Goal: Task Accomplishment & Management: Complete application form

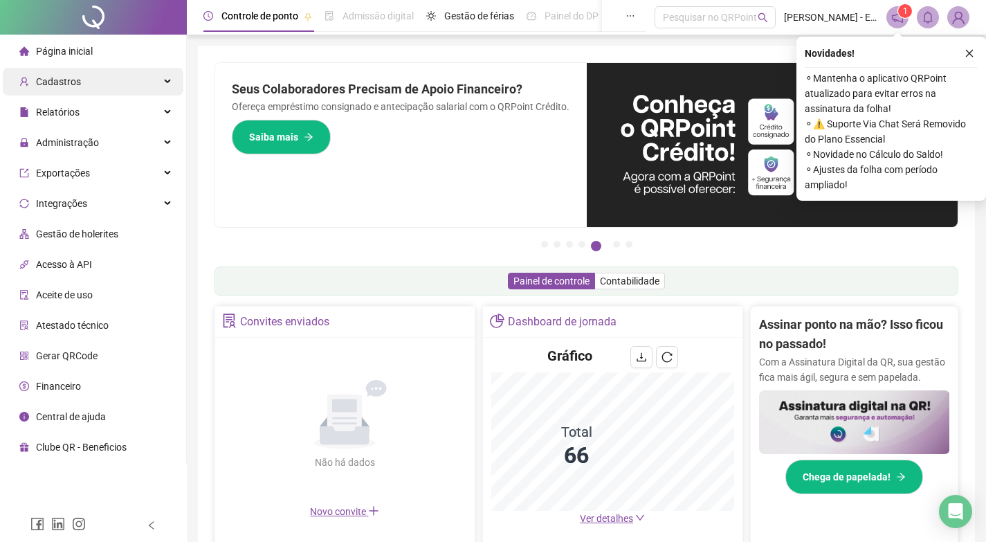
click at [122, 77] on div "Cadastros" at bounding box center [93, 82] width 181 height 28
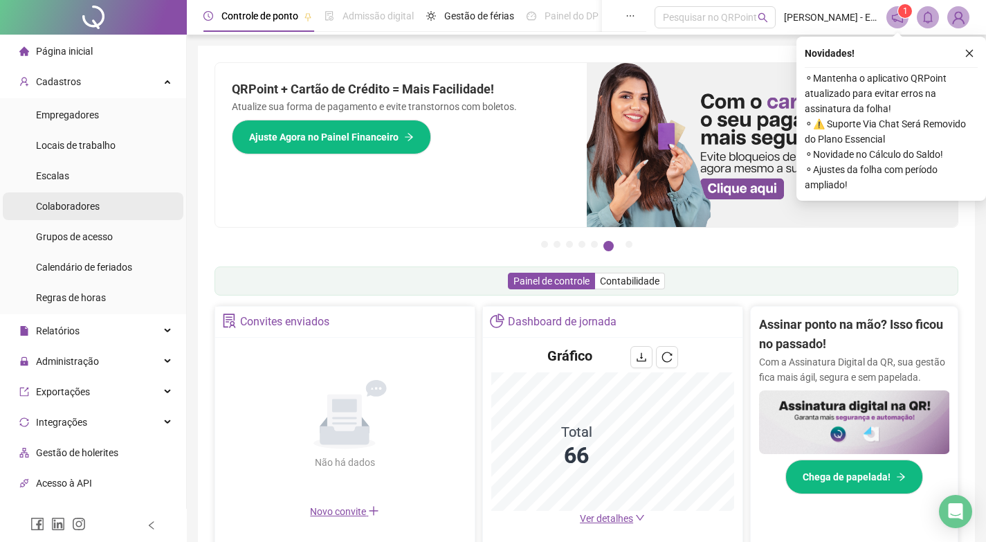
click at [96, 201] on span "Colaboradores" at bounding box center [68, 206] width 64 height 11
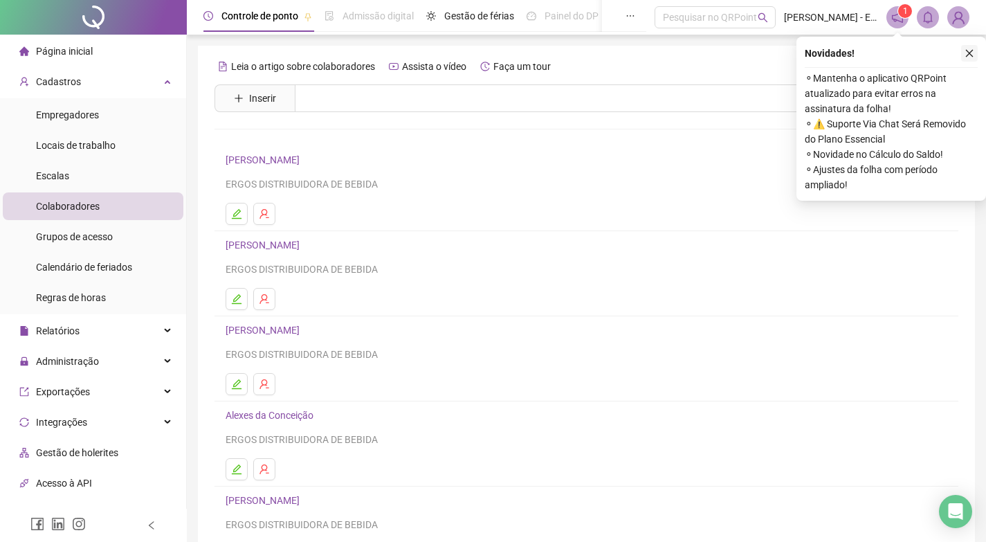
click at [968, 54] on icon "close" at bounding box center [970, 53] width 10 height 10
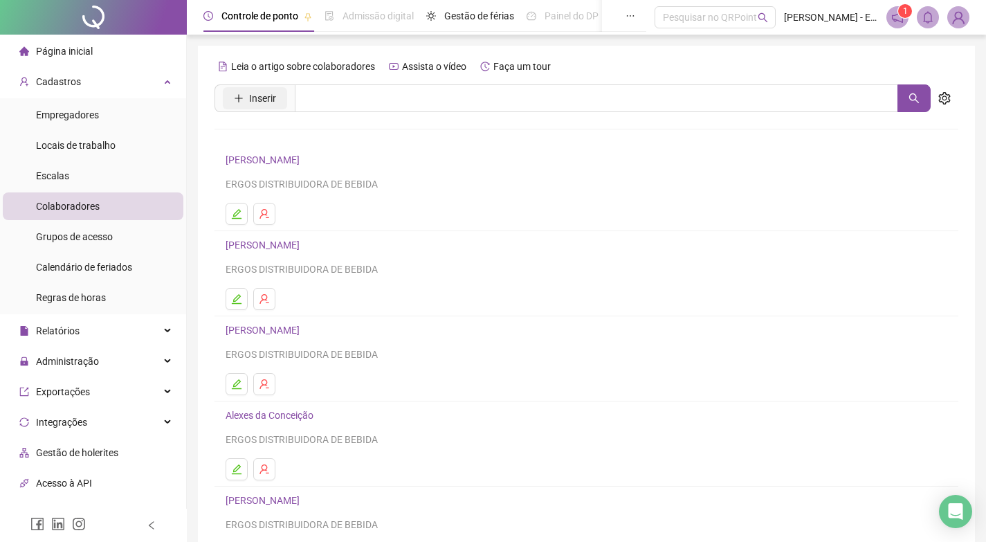
click at [233, 96] on button "Inserir" at bounding box center [255, 98] width 64 height 22
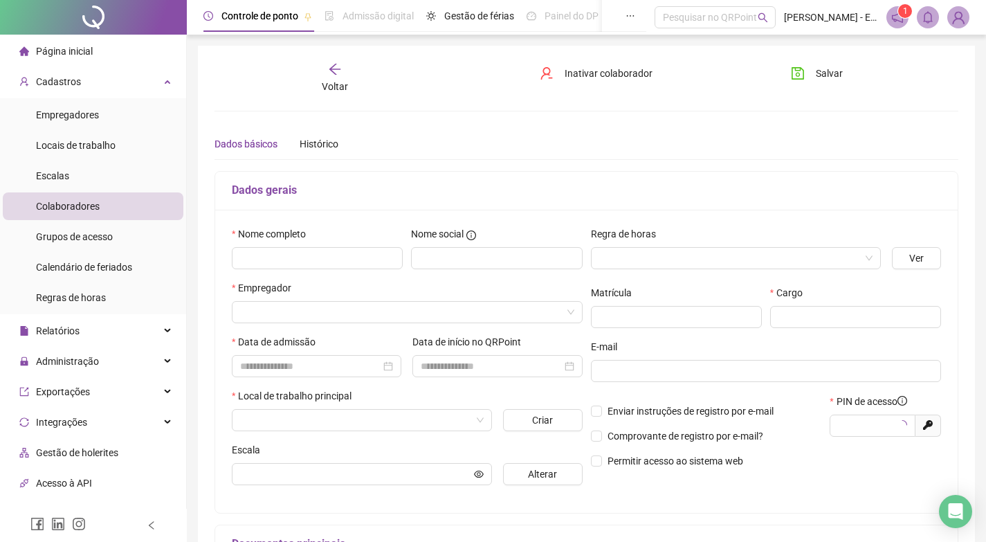
type input "*****"
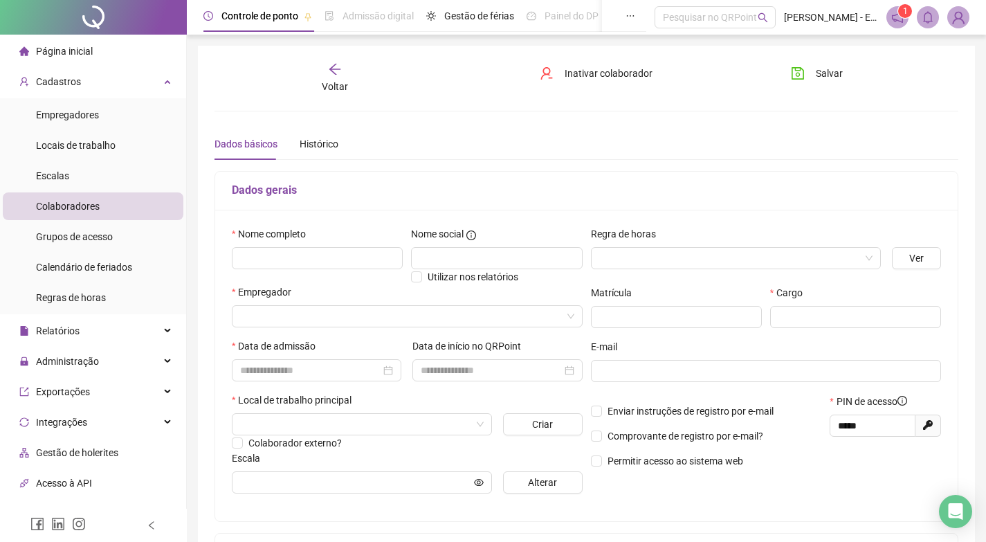
click at [337, 243] on div "Nome completo" at bounding box center [317, 236] width 171 height 21
click at [338, 260] on input "text" at bounding box center [317, 258] width 171 height 22
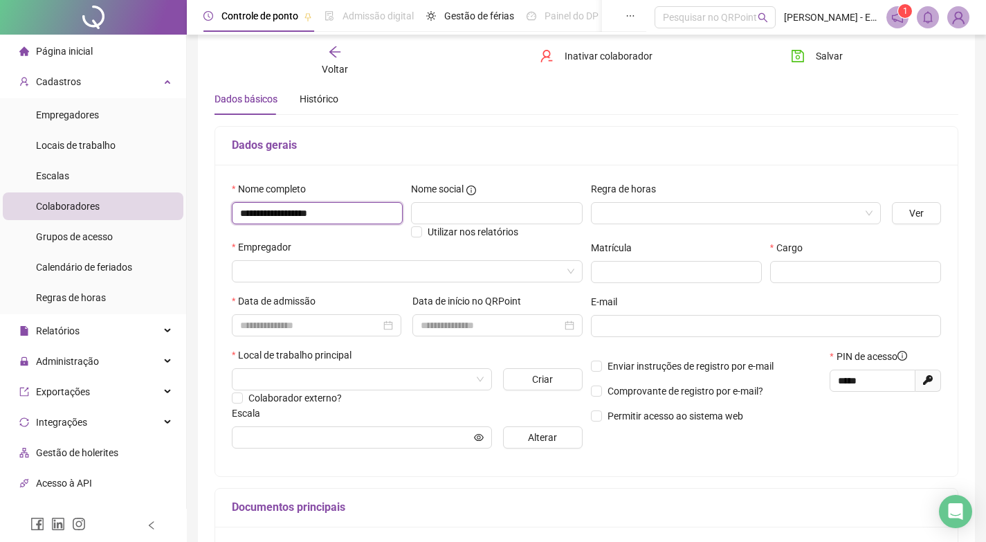
scroll to position [69, 0]
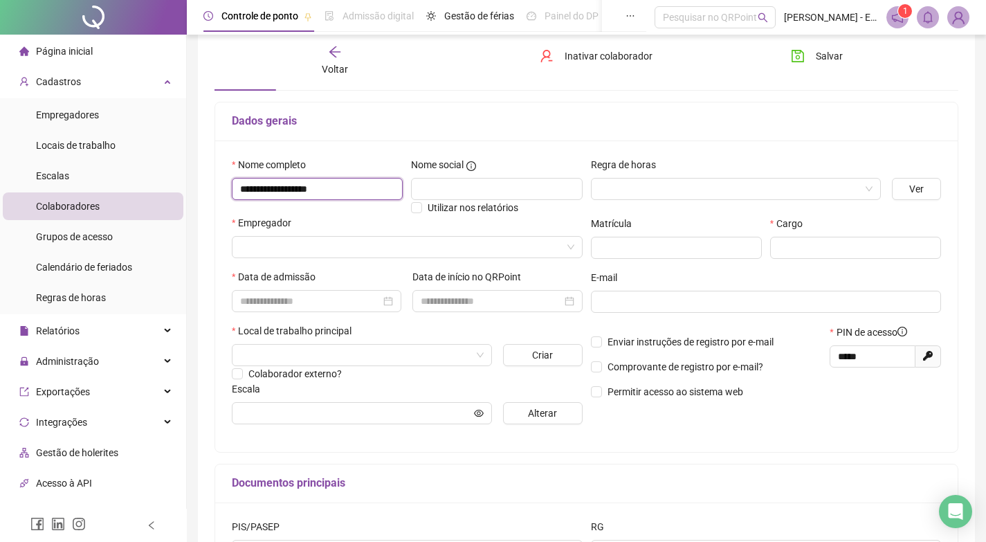
type input "**********"
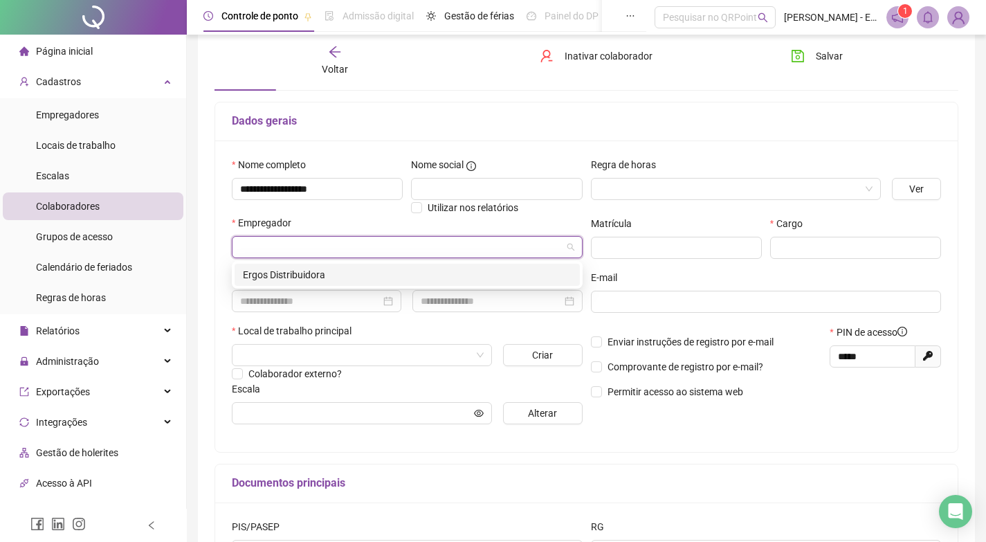
click at [347, 245] on input "search" at bounding box center [401, 247] width 322 height 21
click at [347, 275] on div "Ergos Distribuidora" at bounding box center [407, 274] width 329 height 15
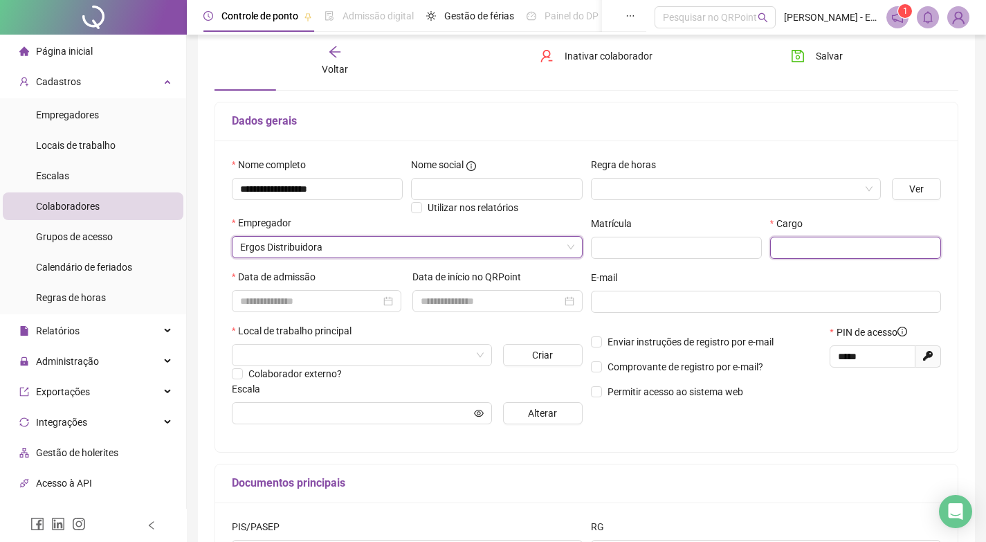
click at [823, 250] on input "text" at bounding box center [855, 248] width 171 height 22
type input "**********"
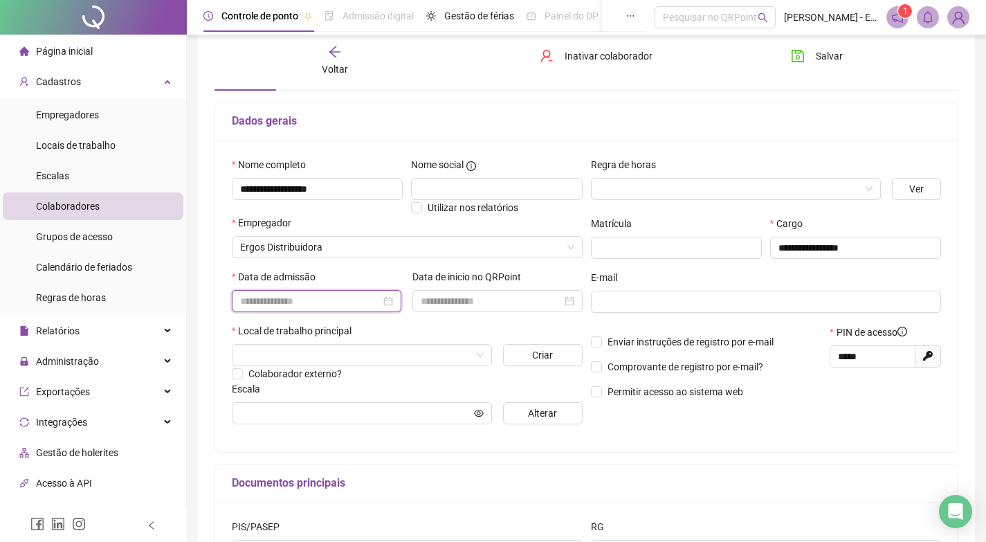
click at [330, 305] on input at bounding box center [310, 300] width 140 height 15
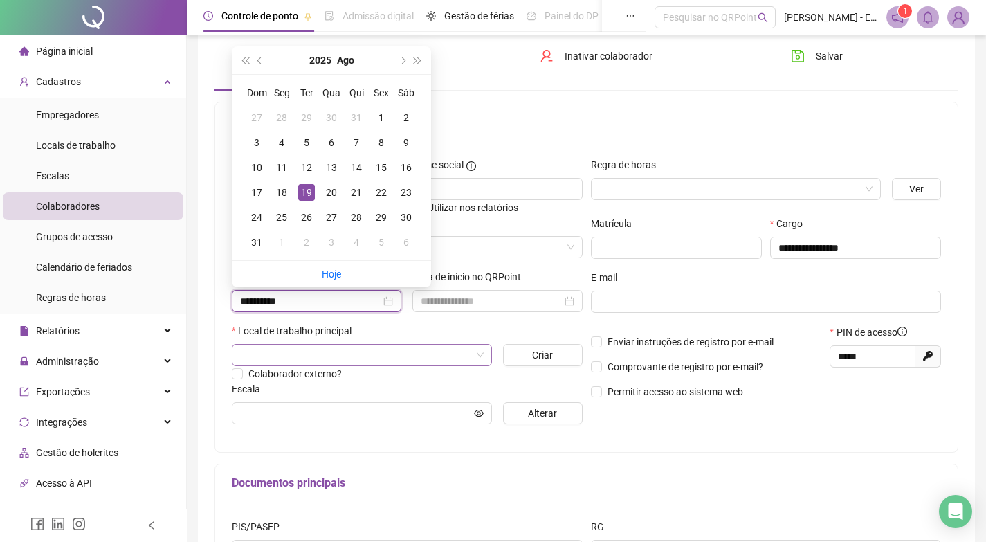
type input "**********"
click at [428, 365] on input "search" at bounding box center [355, 355] width 231 height 21
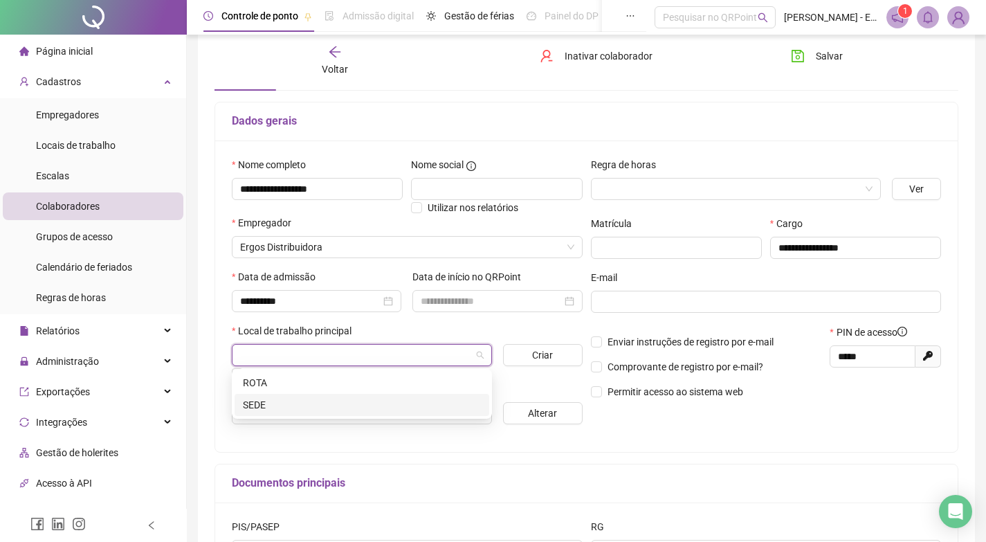
click at [269, 403] on div "SEDE" at bounding box center [362, 404] width 238 height 15
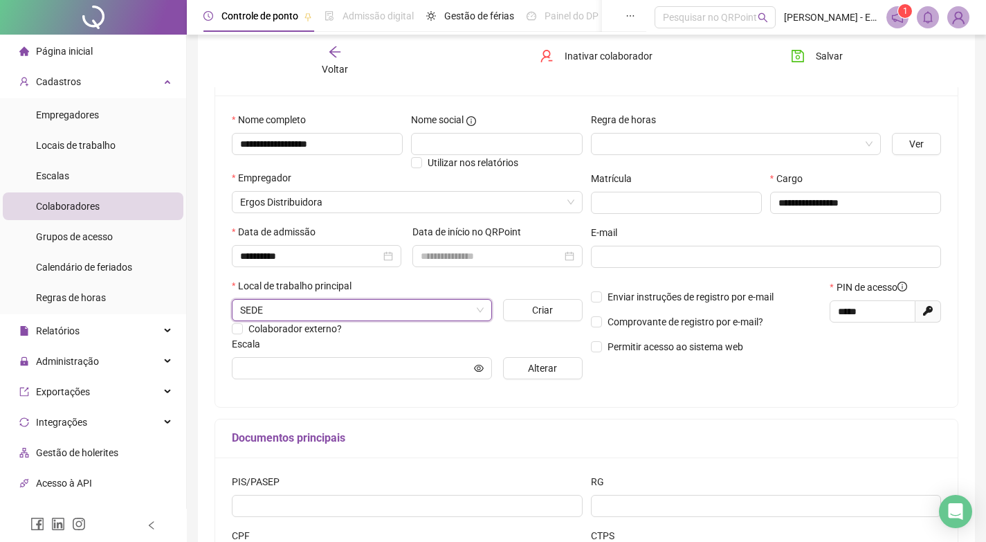
scroll to position [138, 0]
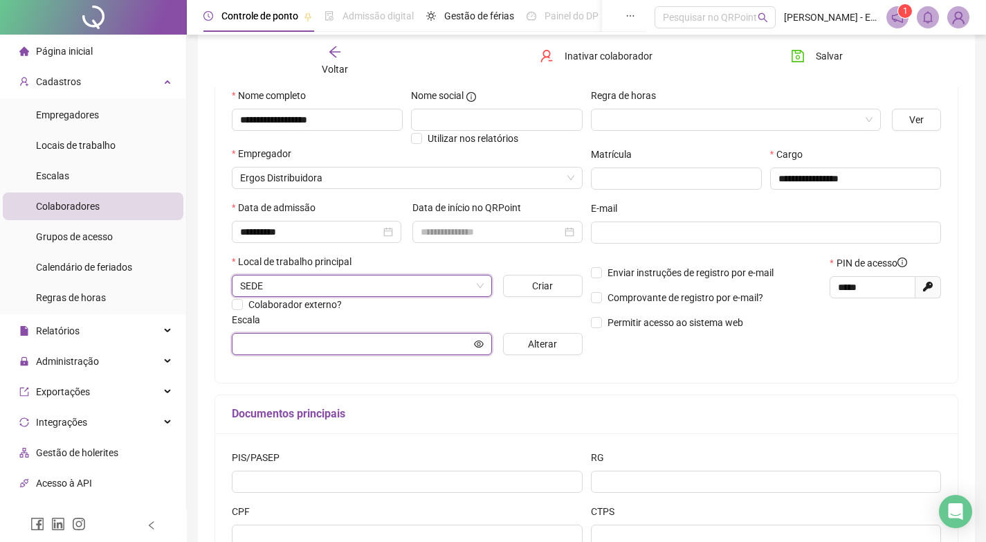
click at [478, 343] on icon "eye" at bounding box center [479, 344] width 10 height 10
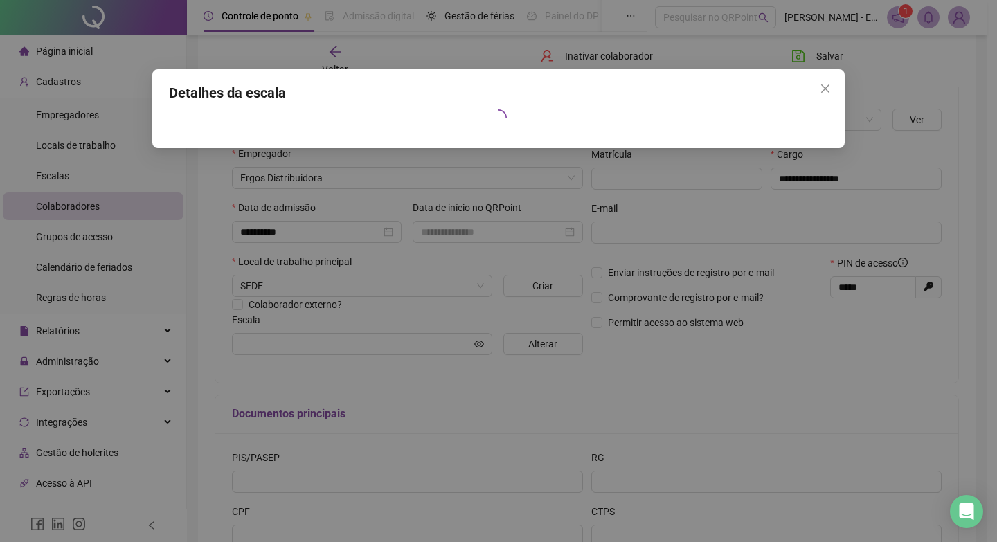
click at [414, 396] on div "Detalhes da escala" at bounding box center [498, 271] width 997 height 542
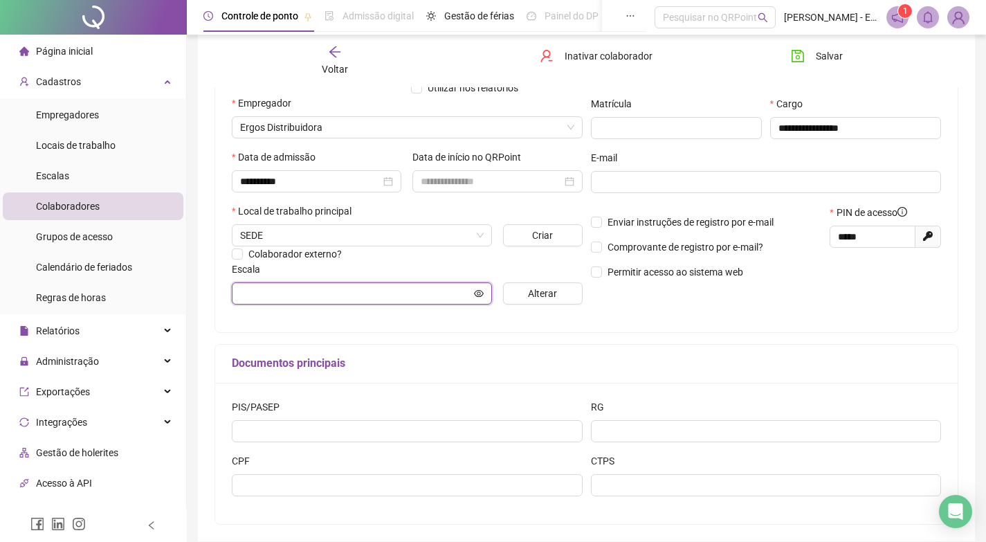
scroll to position [248, 0]
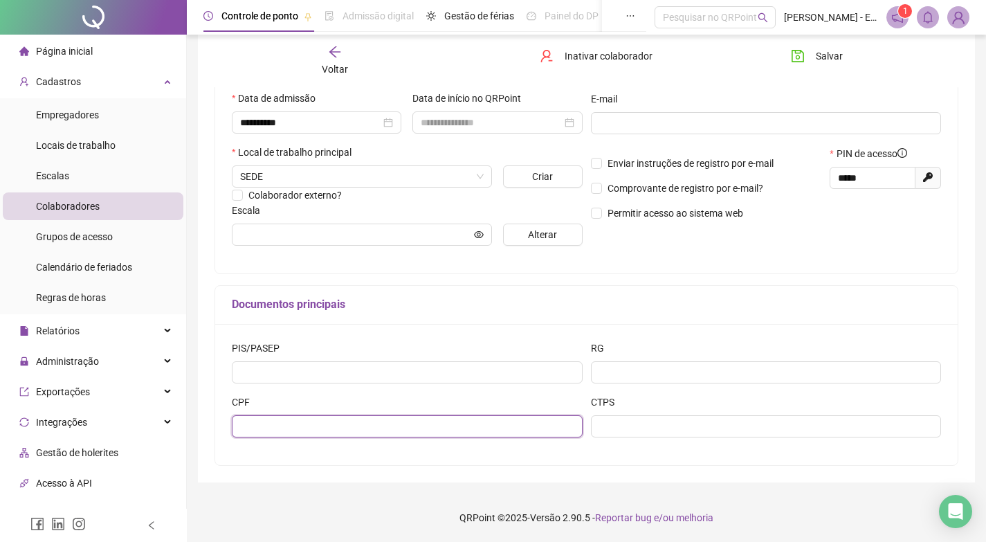
click at [316, 433] on input "text" at bounding box center [407, 426] width 351 height 22
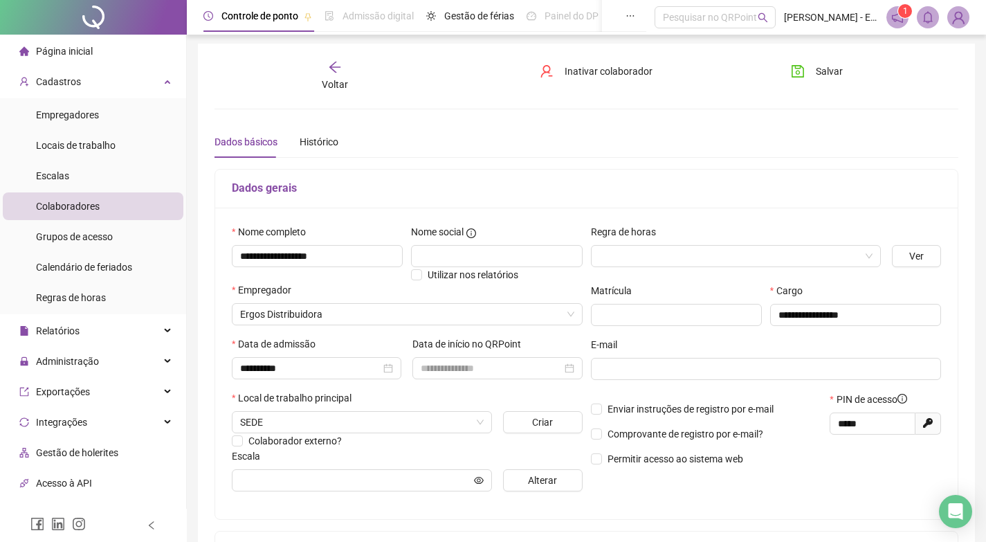
scroll to position [0, 0]
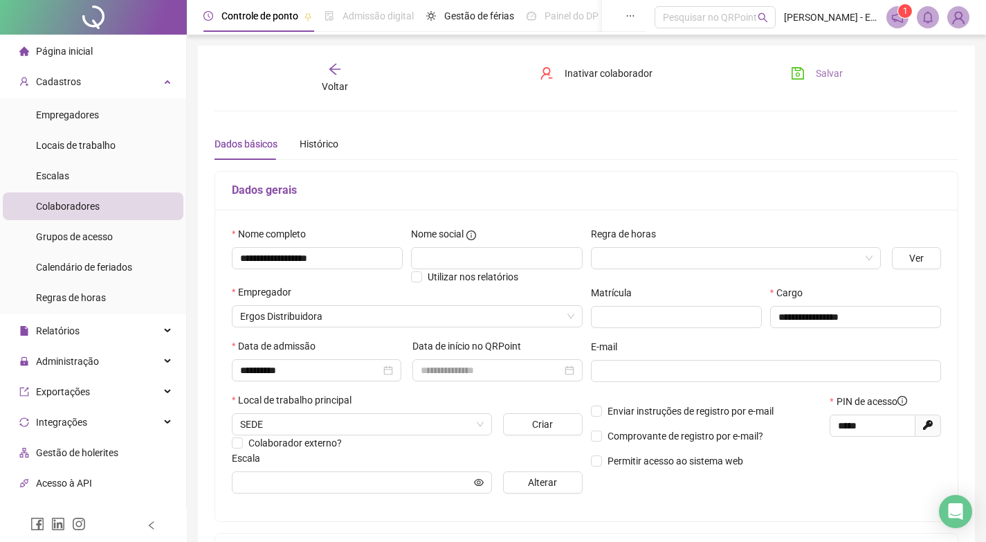
click at [819, 72] on span "Salvar" at bounding box center [829, 73] width 27 height 15
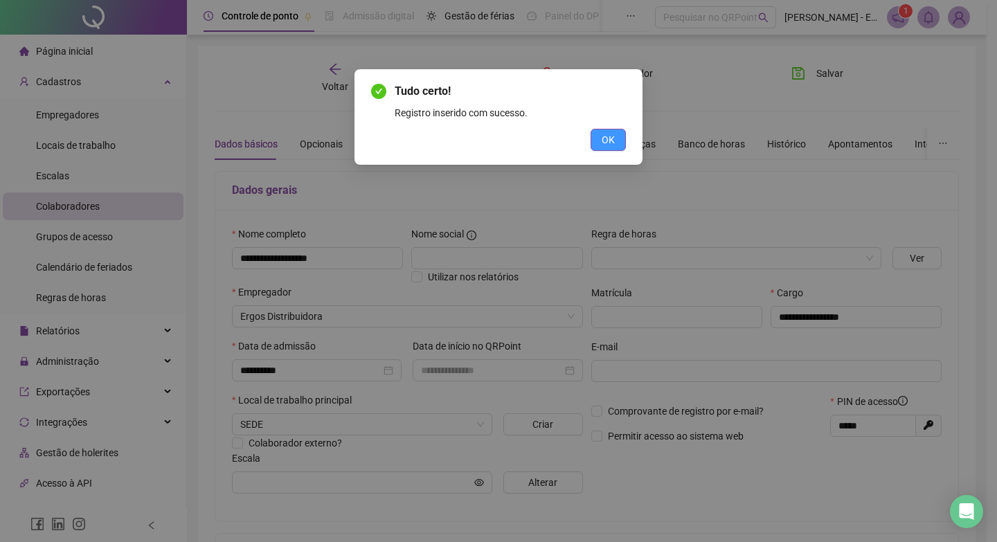
click at [612, 134] on span "OK" at bounding box center [607, 139] width 13 height 15
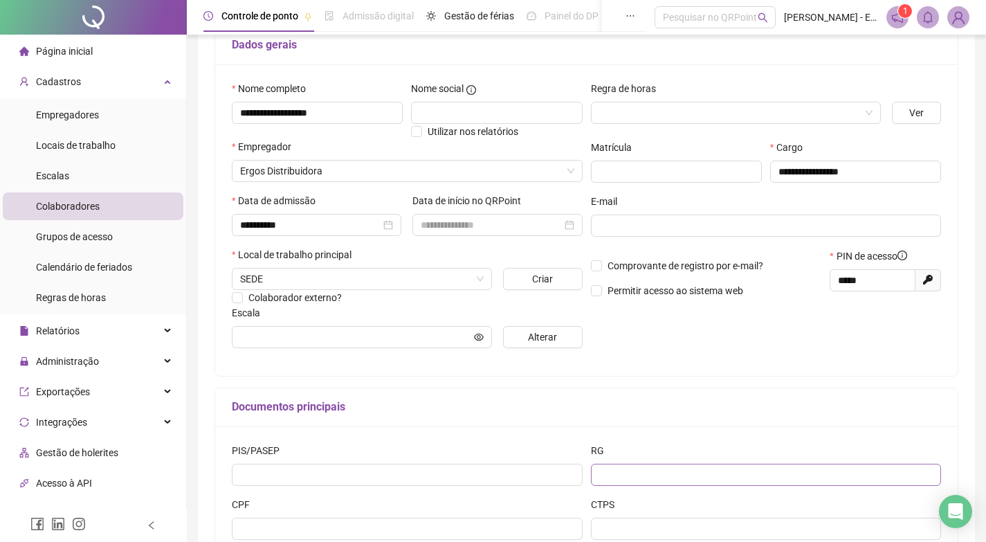
scroll to position [248, 0]
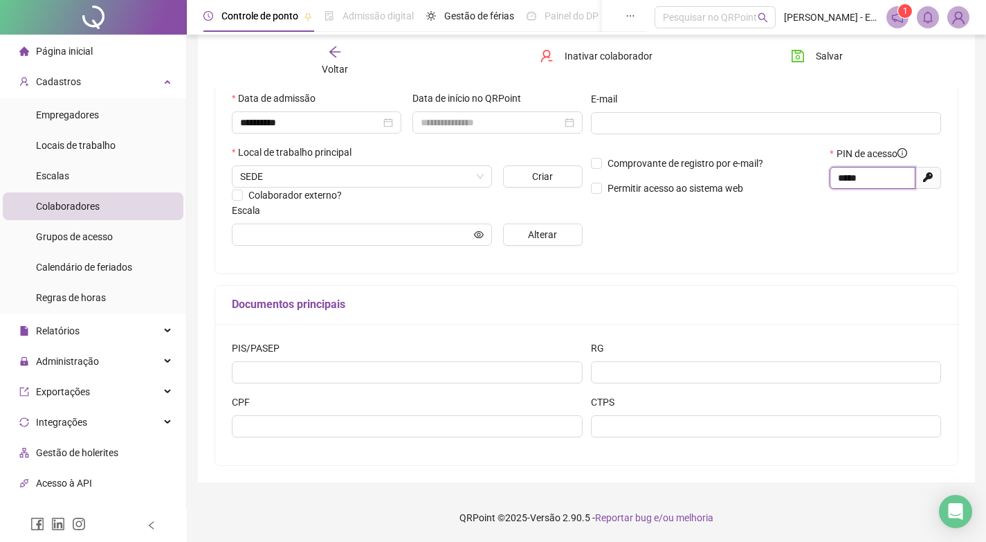
drag, startPoint x: 874, startPoint y: 182, endPoint x: 811, endPoint y: 184, distance: 63.0
click at [811, 184] on div "Comprovante de registro por e-mail? Permitir acesso ao sistema web PIN de acess…" at bounding box center [766, 176] width 359 height 60
drag, startPoint x: 873, startPoint y: 178, endPoint x: 801, endPoint y: 190, distance: 73.0
click at [801, 190] on div "Comprovante de registro por e-mail? Permitir acesso ao sistema web PIN de acess…" at bounding box center [766, 176] width 359 height 60
